Goal: Transaction & Acquisition: Purchase product/service

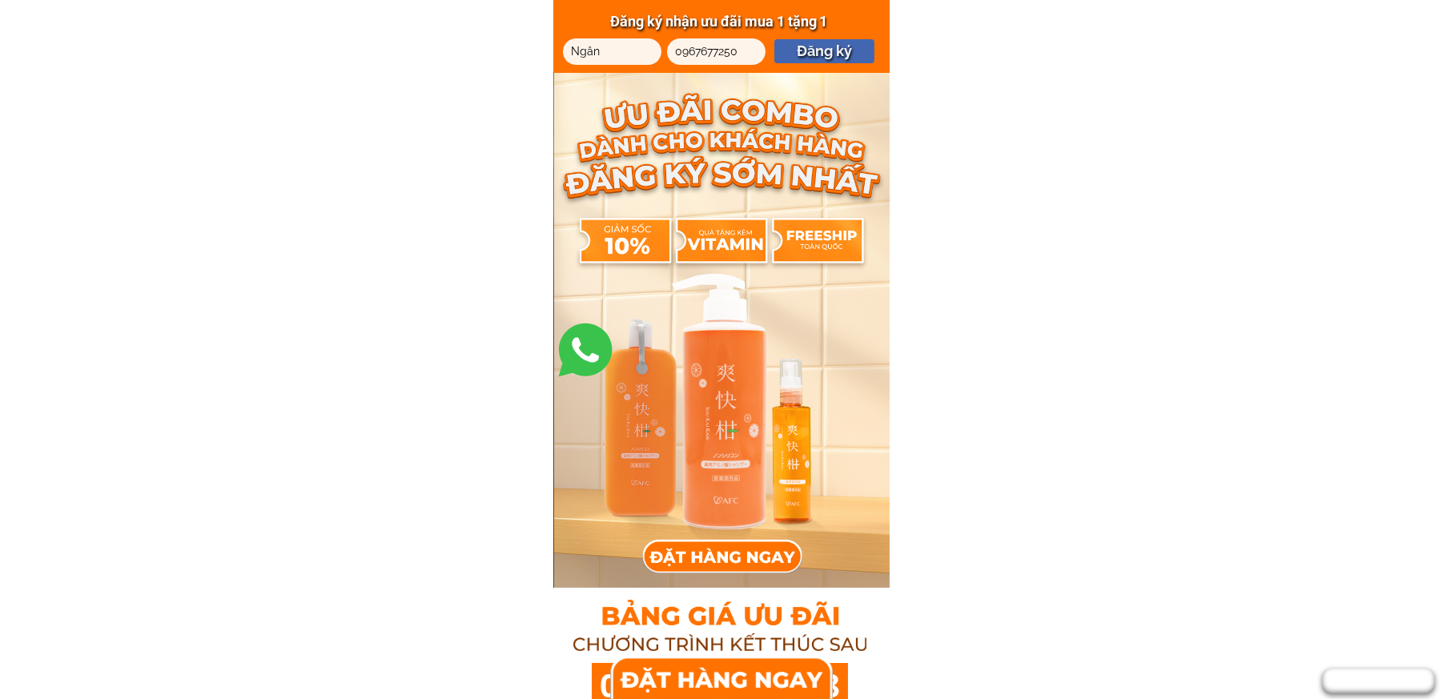
click at [747, 672] on div at bounding box center [721, 677] width 211 height 47
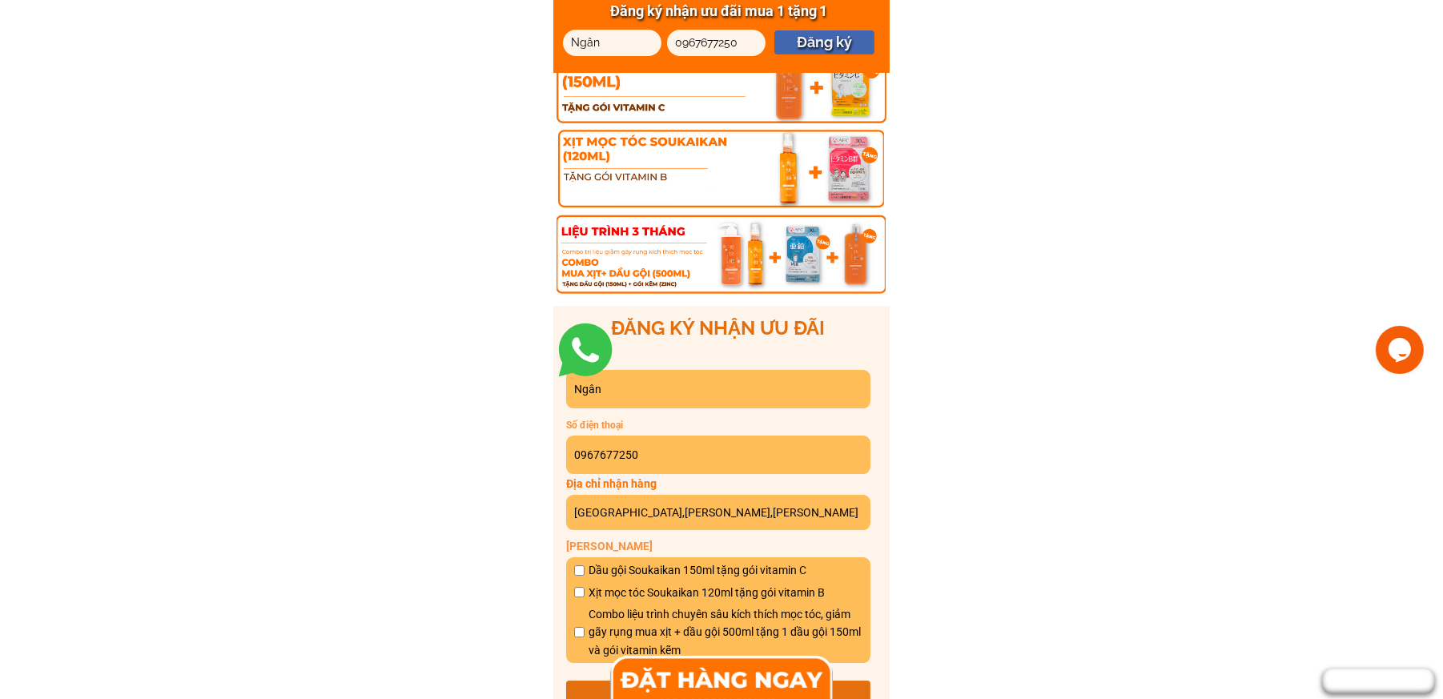
scroll to position [8819, 0]
click at [633, 386] on input "Ngân" at bounding box center [718, 388] width 296 height 38
click at [644, 458] on input "0967677250" at bounding box center [718, 454] width 296 height 38
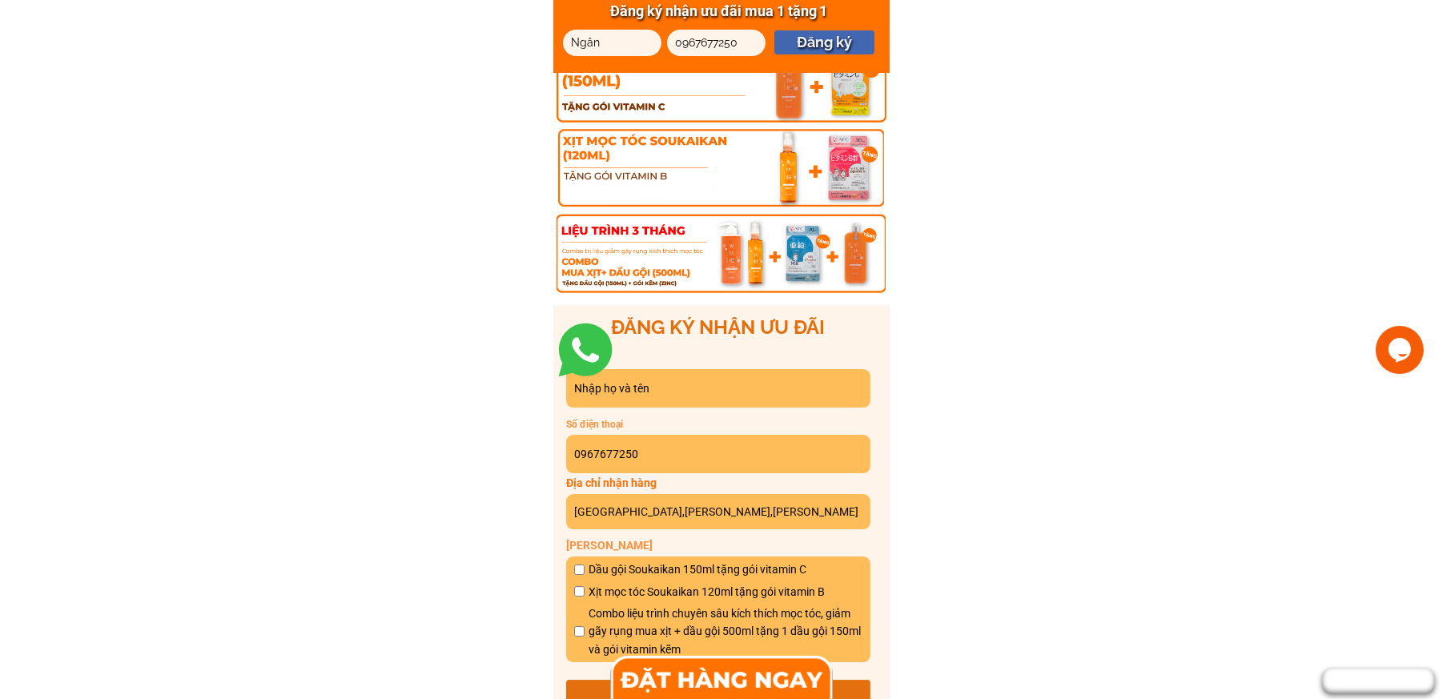
click at [644, 458] on input "0967677250" at bounding box center [718, 454] width 296 height 38
click at [662, 507] on input "[GEOGRAPHIC_DATA],[PERSON_NAME],[PERSON_NAME]" at bounding box center [718, 511] width 296 height 35
click at [644, 379] on input "text" at bounding box center [718, 388] width 296 height 38
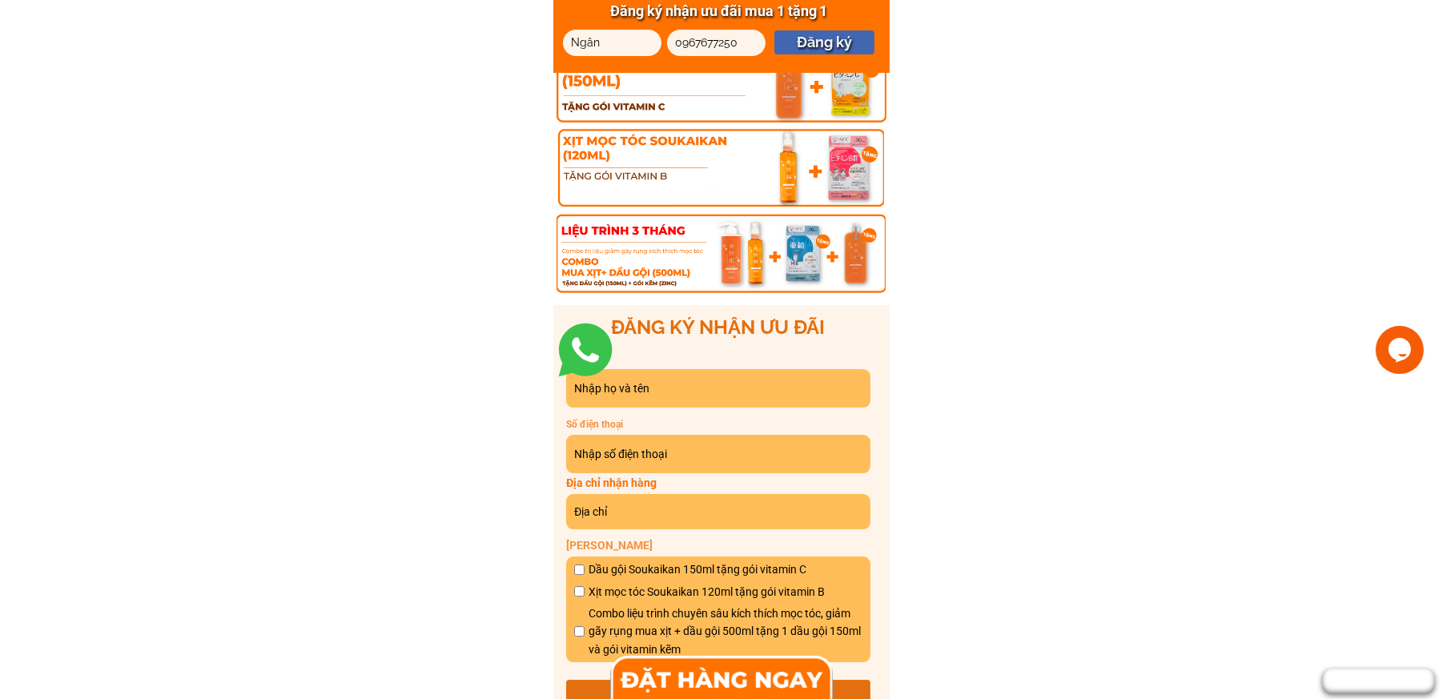
type input "minh diễm"
type input "0967087375"
type input "[GEOGRAPHIC_DATA], [GEOGRAPHIC_DATA], [GEOGRAPHIC_DATA], [GEOGRAPHIC_DATA]"
click at [578, 591] on input "checkbox" at bounding box center [579, 591] width 10 height 10
checkbox input "true"
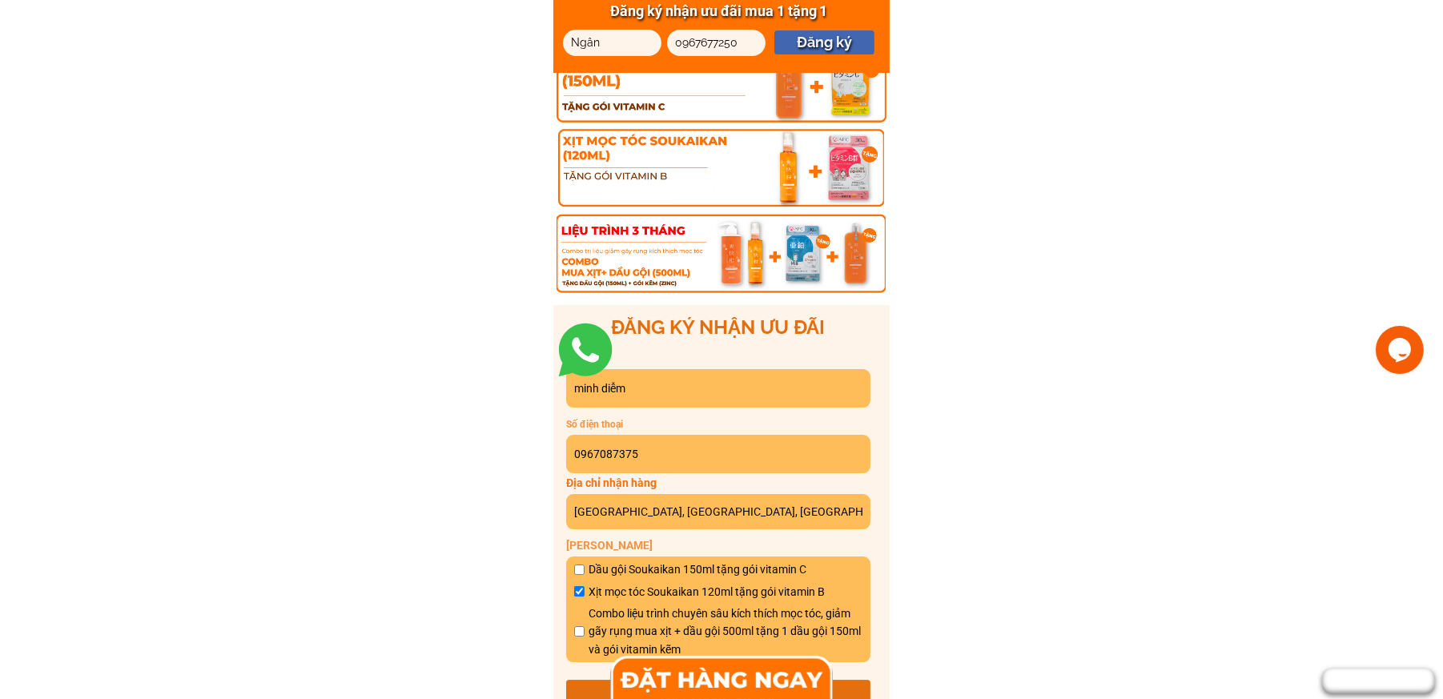
click at [734, 681] on div at bounding box center [721, 676] width 203 height 49
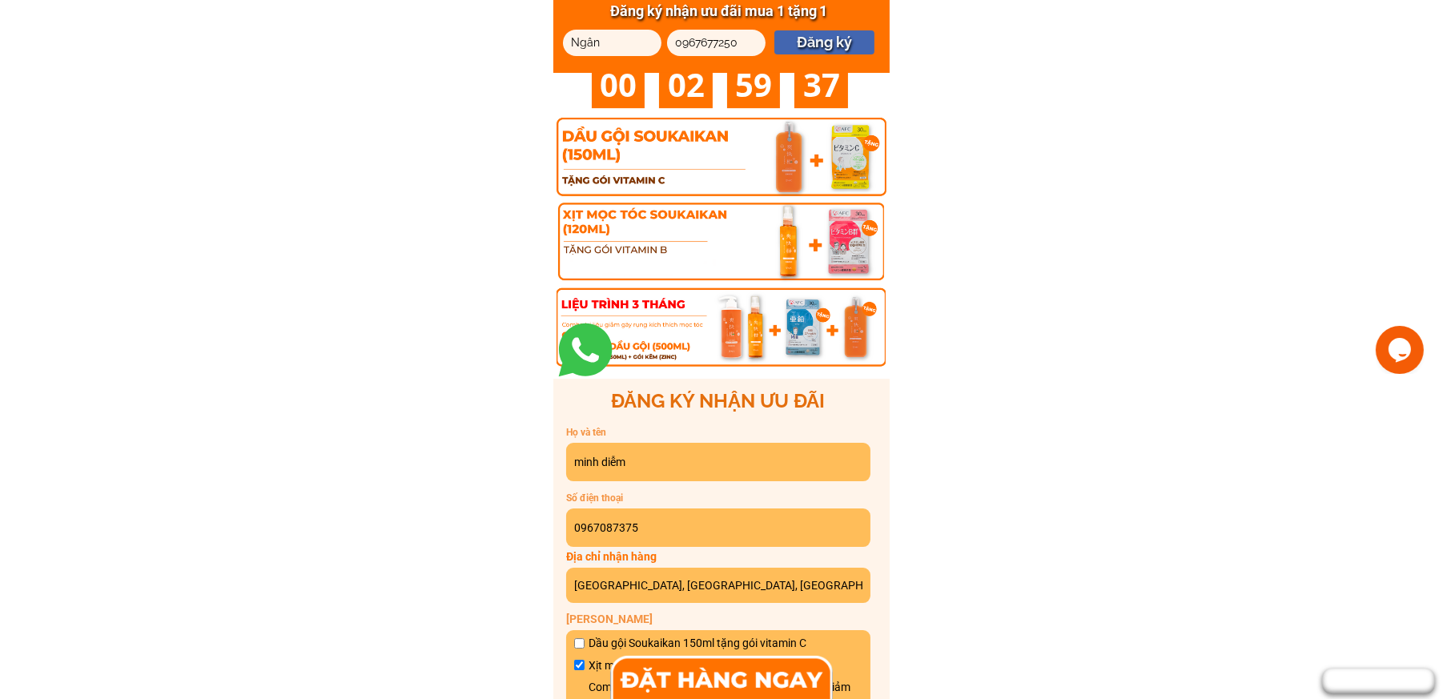
scroll to position [8739, 0]
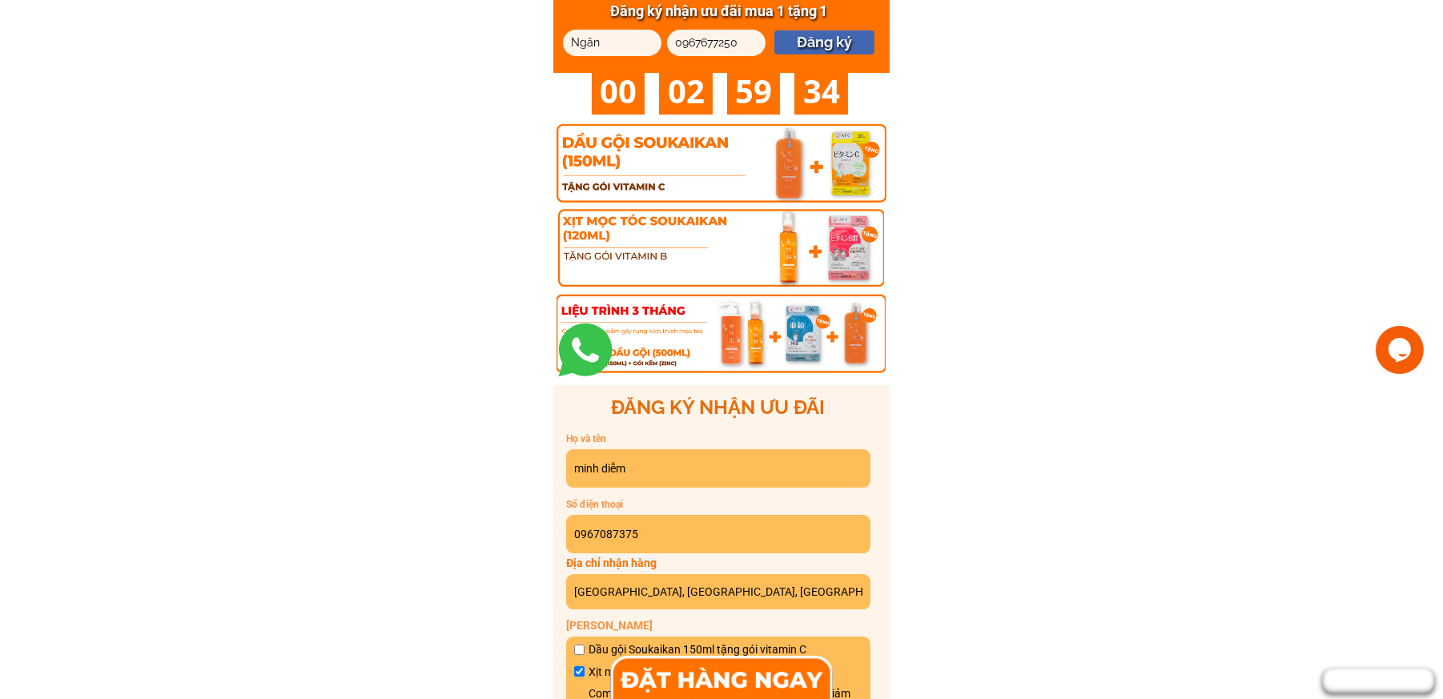
click at [652, 167] on div at bounding box center [721, 165] width 330 height 86
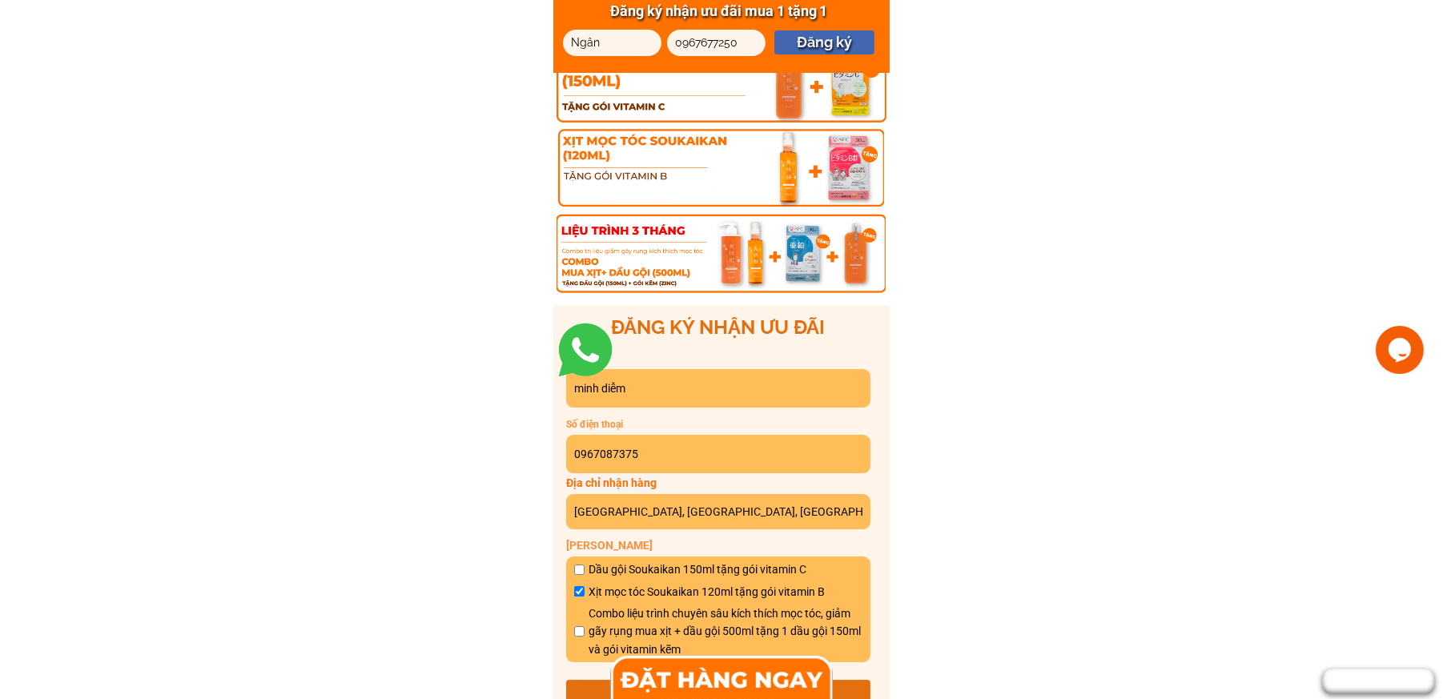
scroll to position [8899, 0]
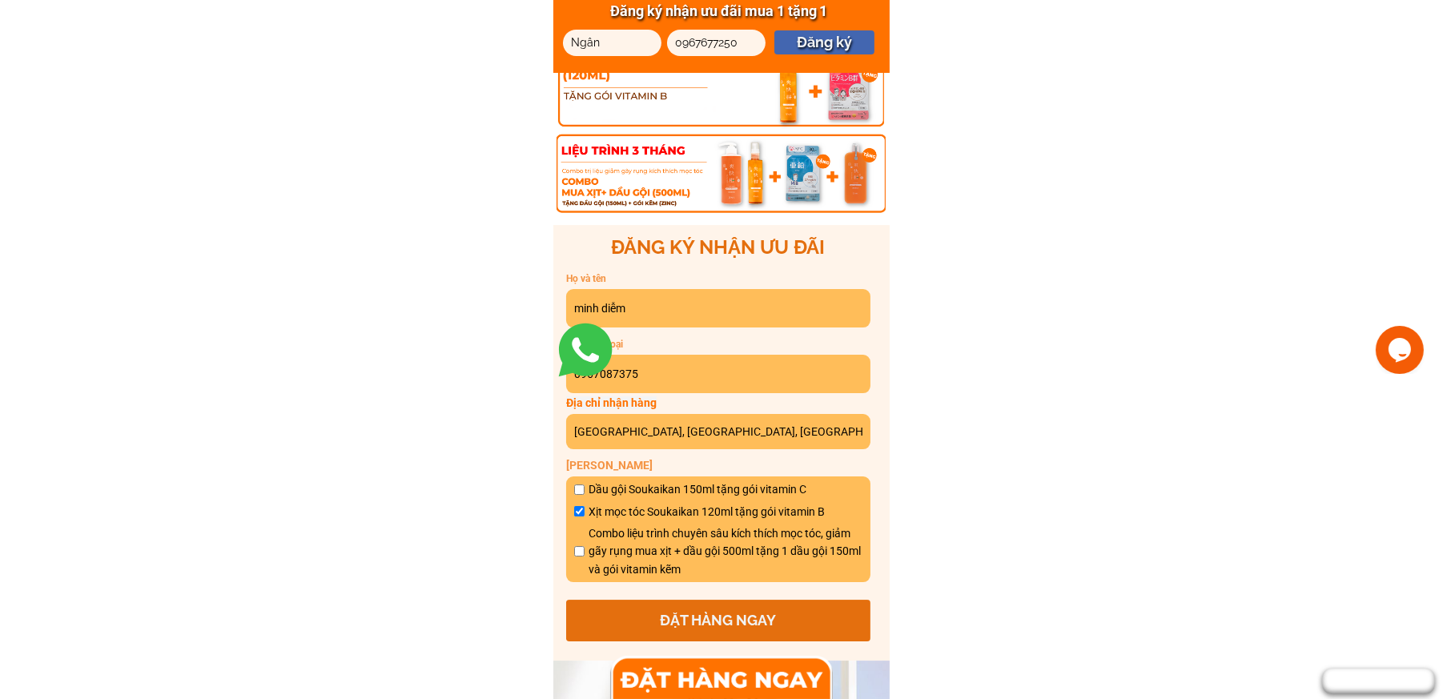
click at [734, 625] on p "ĐẶT HÀNG NGAY" at bounding box center [718, 621] width 304 height 42
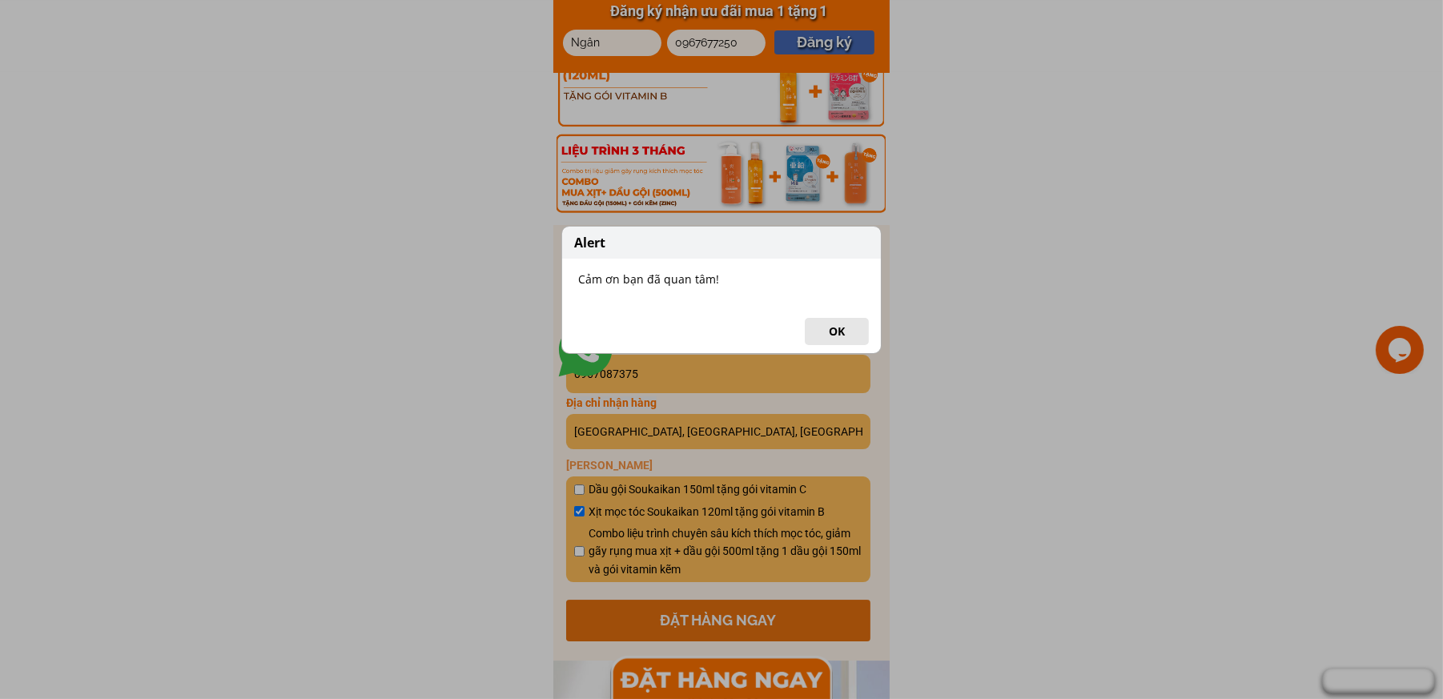
click at [837, 327] on button "OK" at bounding box center [837, 331] width 64 height 27
